Goal: Navigation & Orientation: Find specific page/section

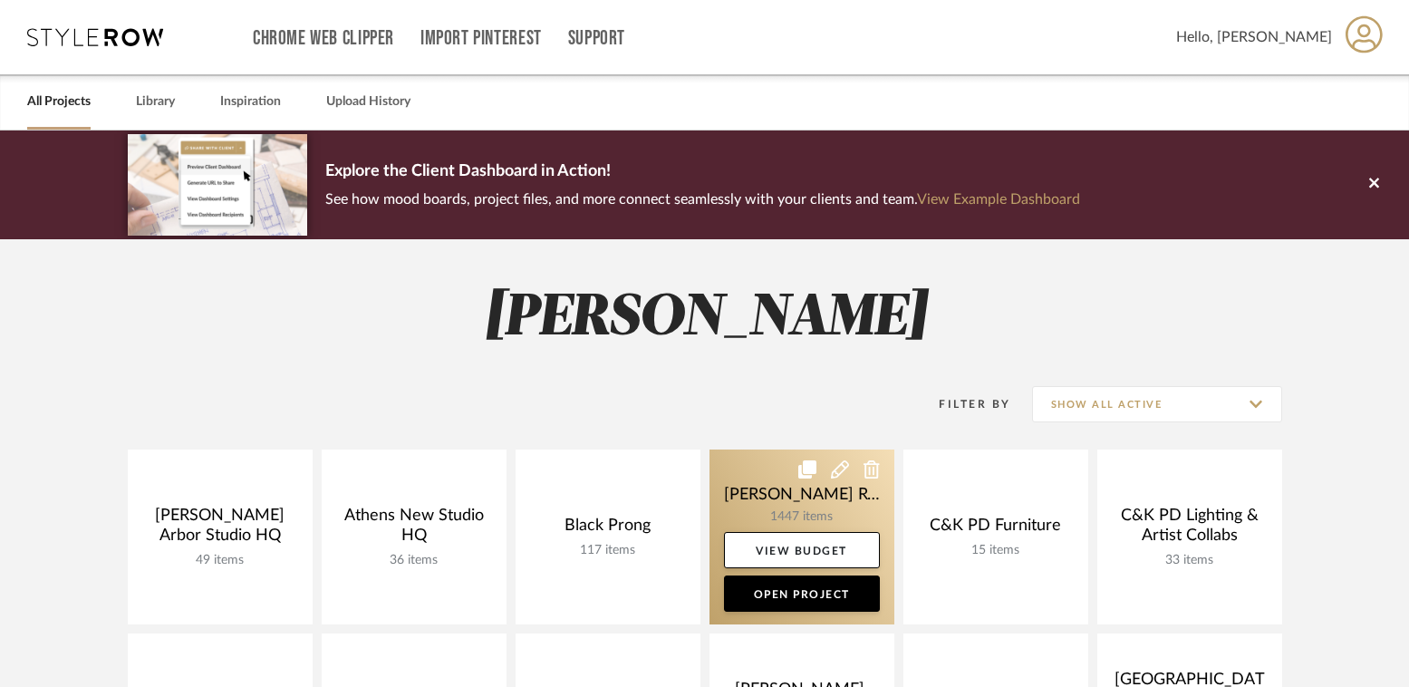
click at [762, 502] on link at bounding box center [801, 536] width 185 height 175
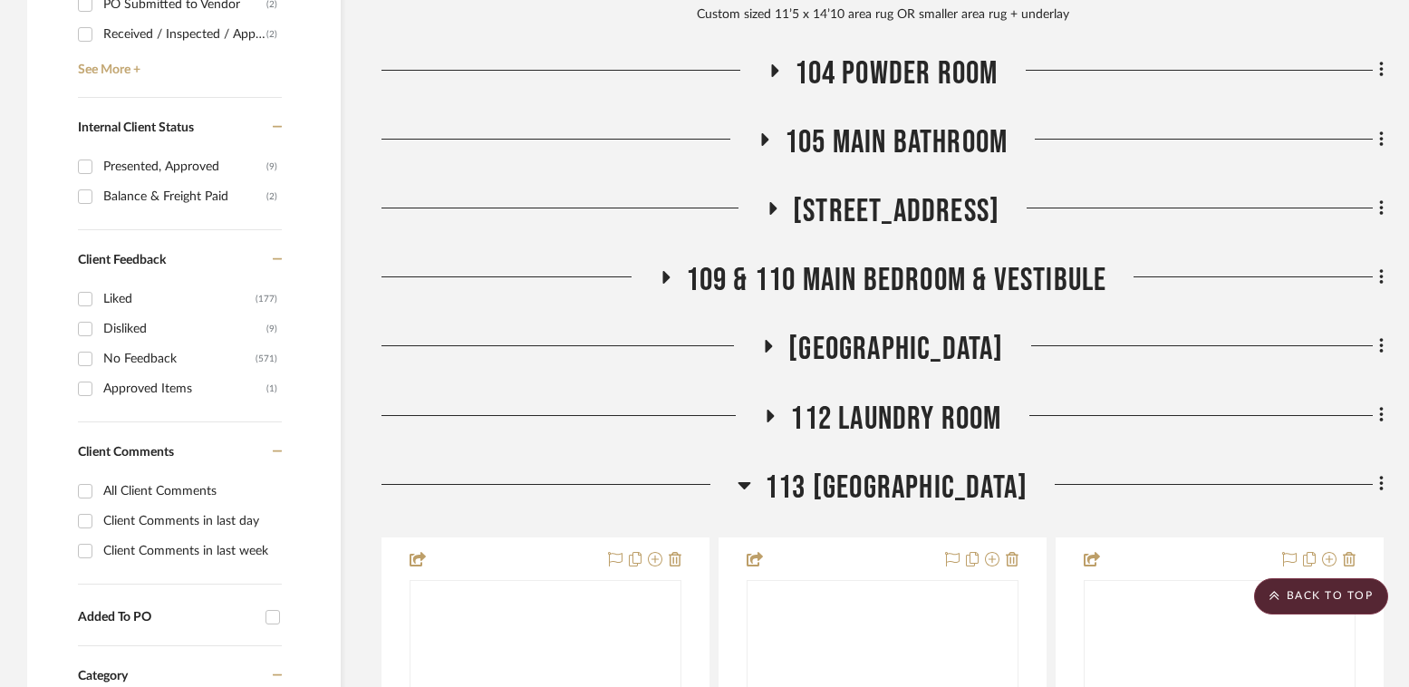
scroll to position [987, 0]
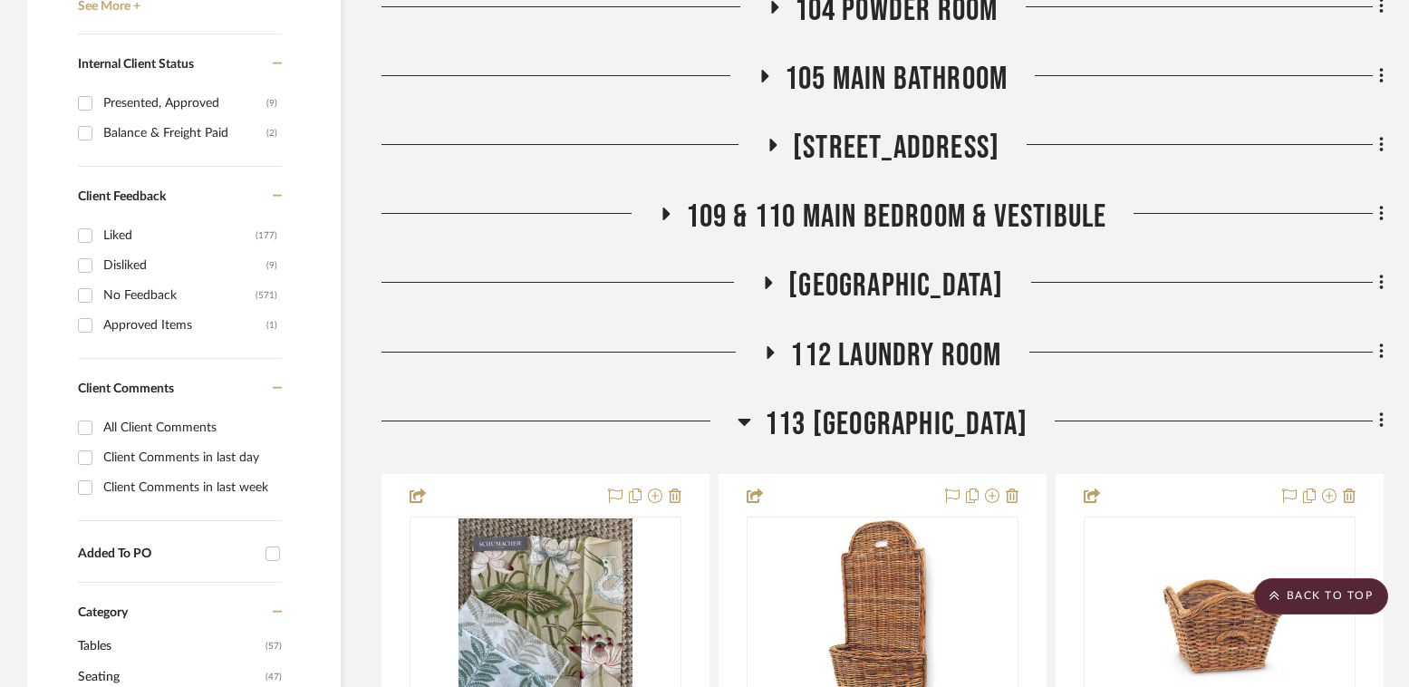
click at [895, 432] on span "113 [GEOGRAPHIC_DATA]" at bounding box center [896, 424] width 263 height 39
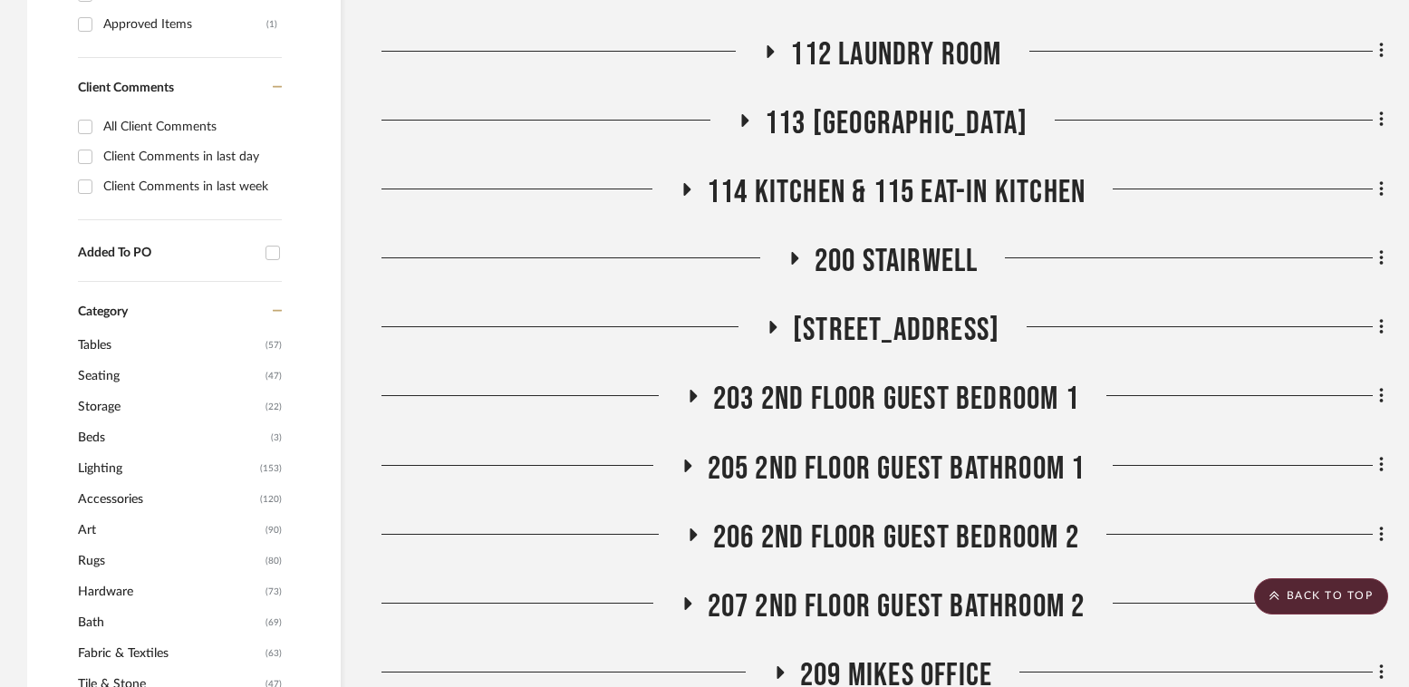
scroll to position [1287, 0]
click at [919, 175] on span "114 Kitchen & 115 Eat-In Kitchen" at bounding box center [896, 193] width 379 height 39
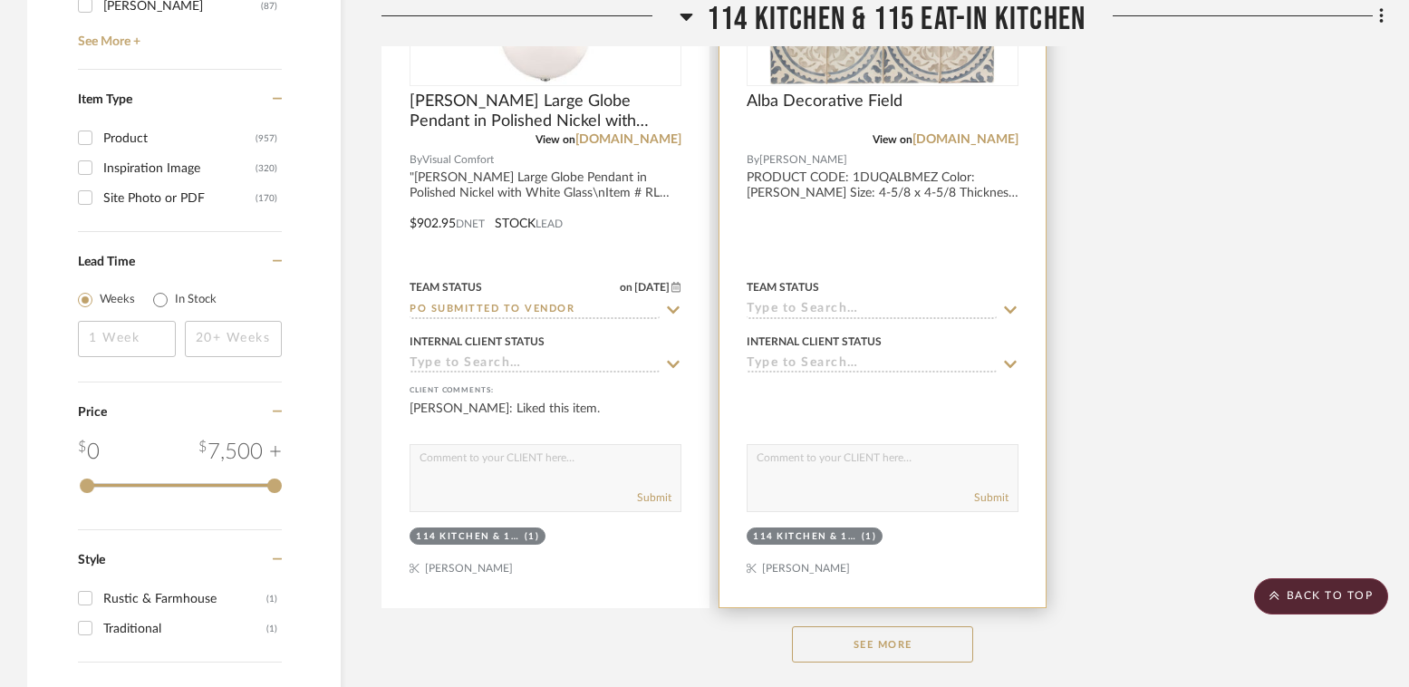
scroll to position [3338, 0]
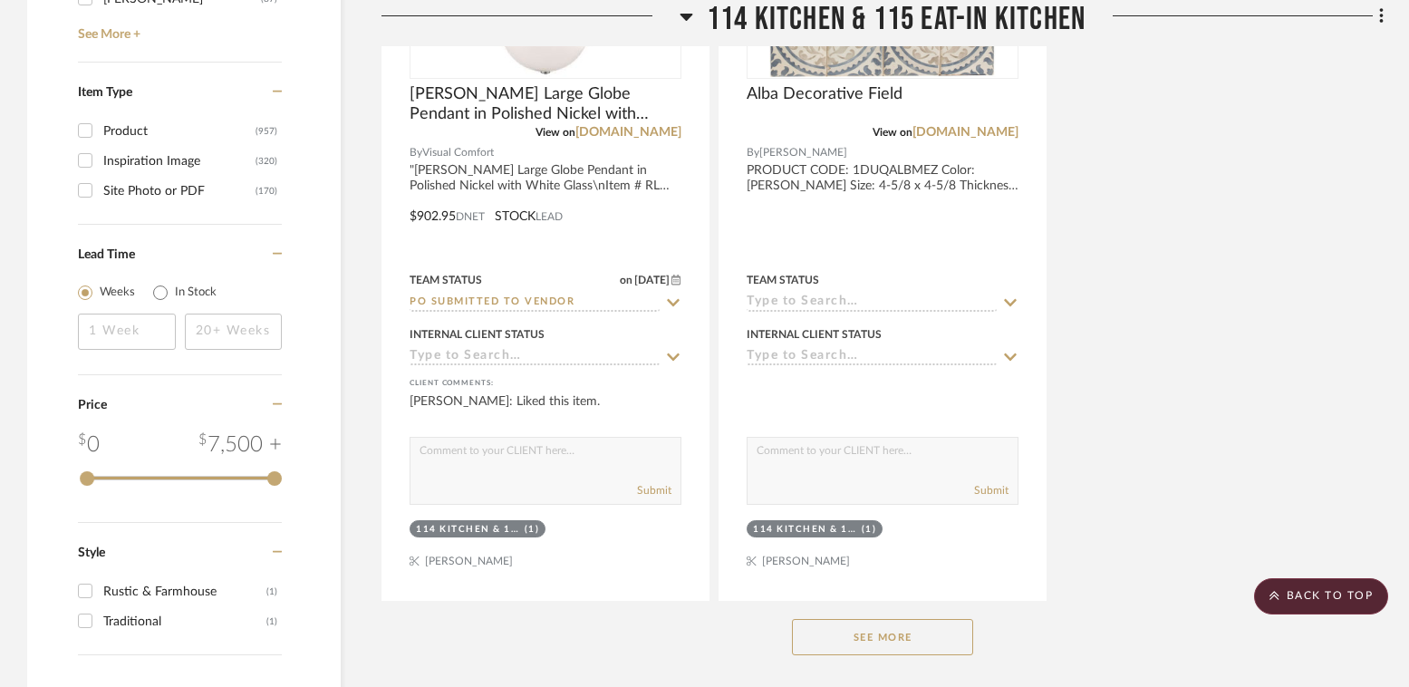
click at [877, 641] on button "See More" at bounding box center [882, 637] width 181 height 36
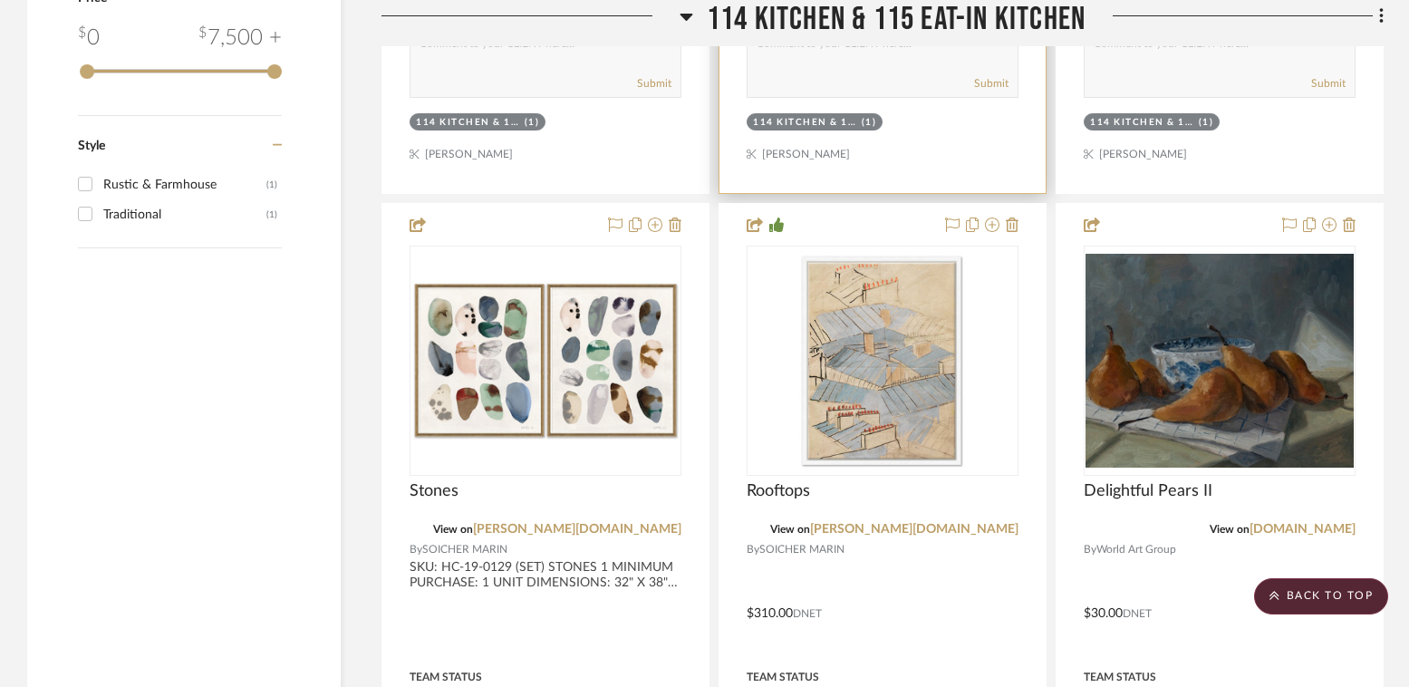
scroll to position [3756, 0]
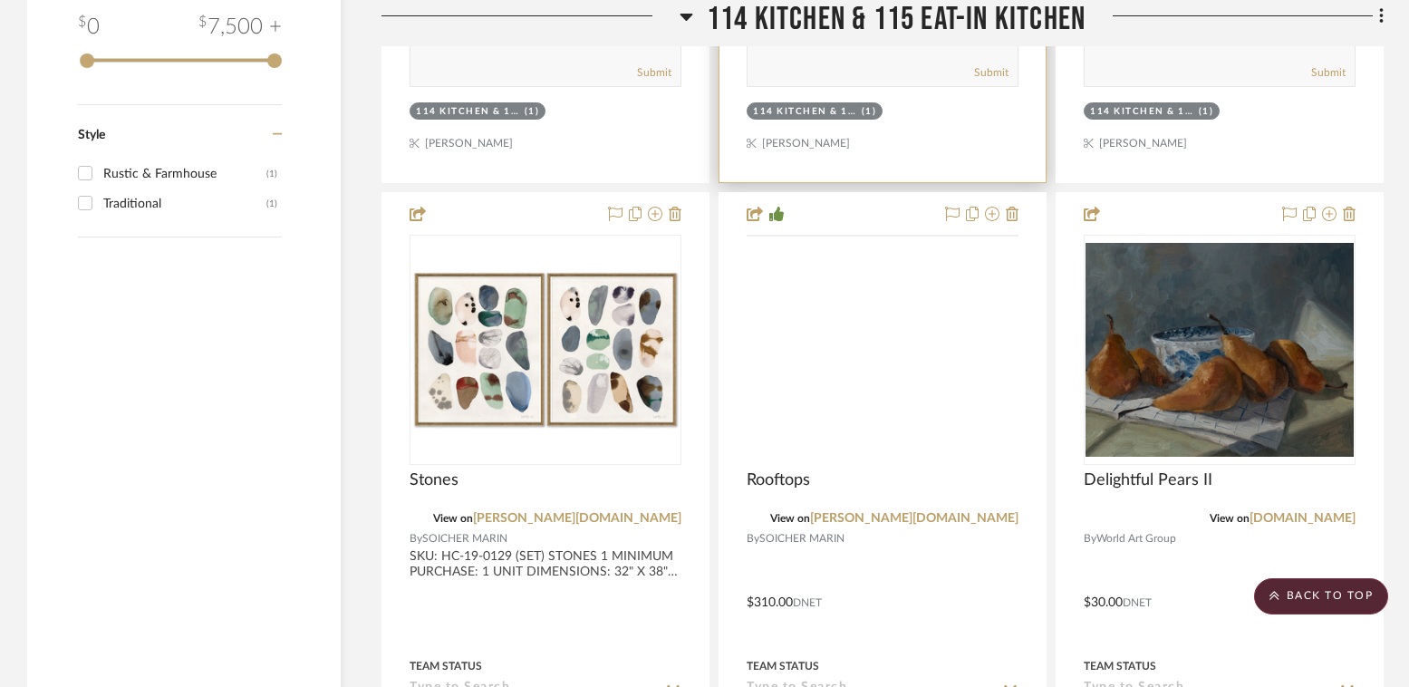
click at [0, 0] on img at bounding box center [0, 0] width 0 height 0
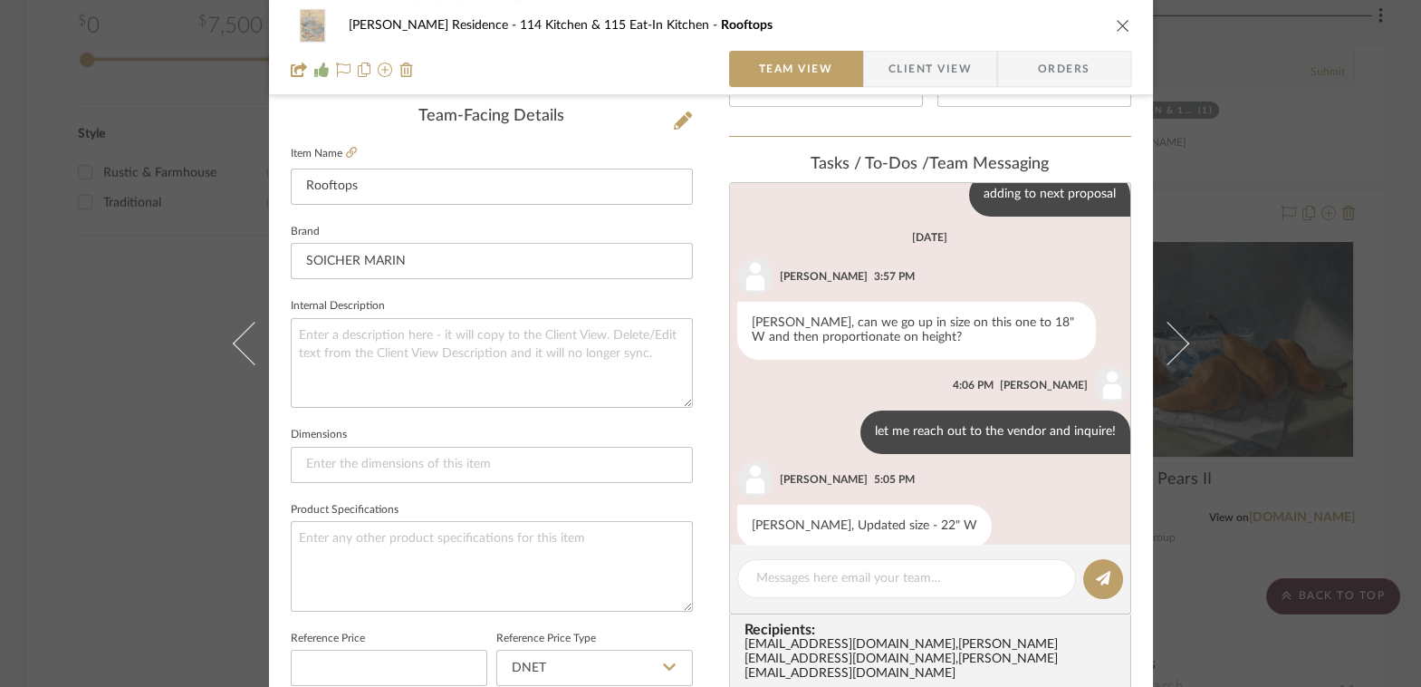
scroll to position [0, 0]
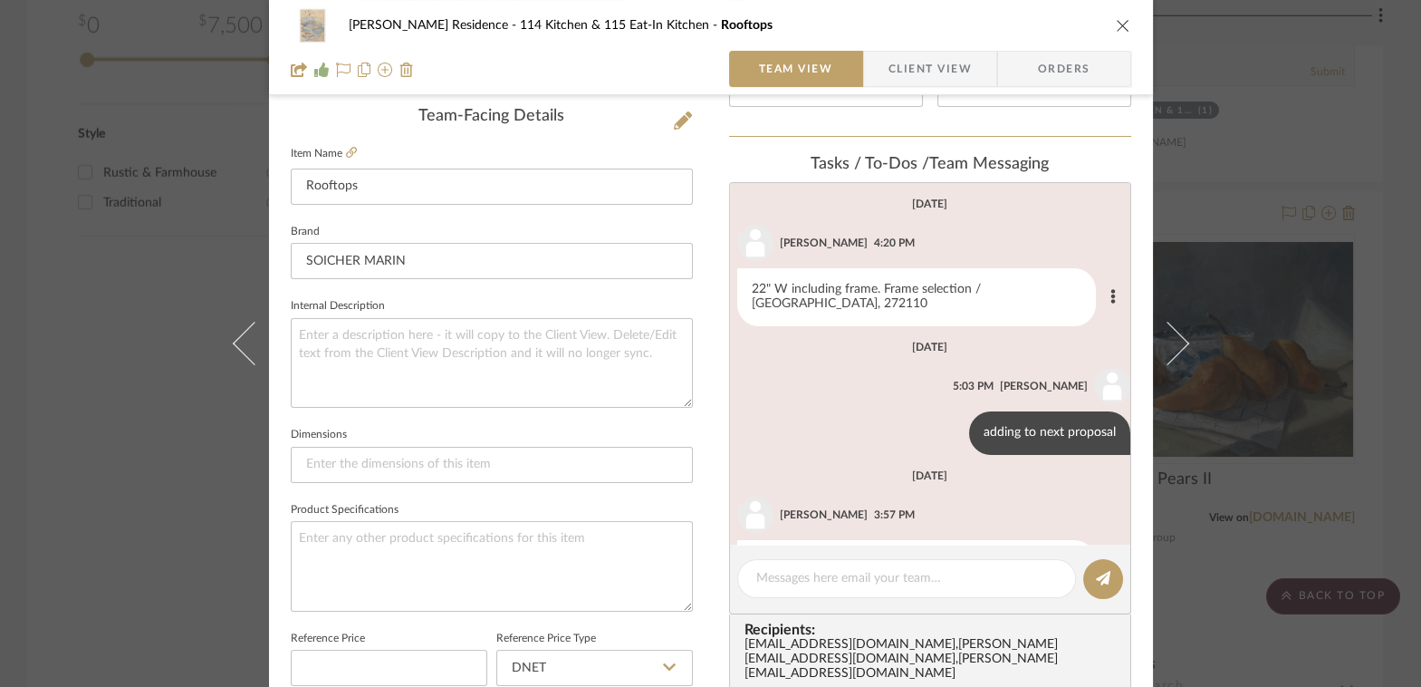
drag, startPoint x: 869, startPoint y: 298, endPoint x: 764, endPoint y: 281, distance: 106.5
click at [764, 281] on div "22" W including frame. Frame selection / [GEOGRAPHIC_DATA], 272110" at bounding box center [916, 297] width 359 height 58
click at [819, 294] on div "22" W including frame. Frame selection / [GEOGRAPHIC_DATA], 272110" at bounding box center [916, 297] width 359 height 58
drag, startPoint x: 862, startPoint y: 302, endPoint x: 770, endPoint y: 290, distance: 93.1
click at [770, 291] on div "22" W including frame. Frame selection / [GEOGRAPHIC_DATA], 272110" at bounding box center [916, 297] width 359 height 58
